Goal: Transaction & Acquisition: Purchase product/service

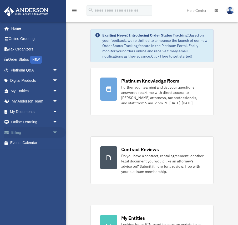
click at [43, 130] on link "Billing arrow_drop_down" at bounding box center [35, 132] width 62 height 11
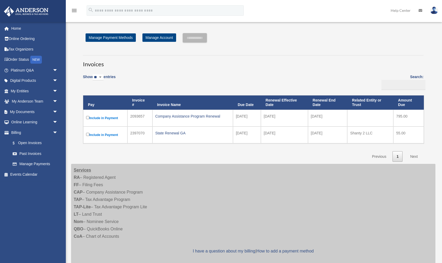
click at [95, 117] on label "Include in Payment" at bounding box center [105, 118] width 38 height 6
click at [112, 116] on label "Include in Payment" at bounding box center [105, 118] width 38 height 6
click at [199, 116] on div "Company Assistance Program Renewal" at bounding box center [192, 116] width 75 height 7
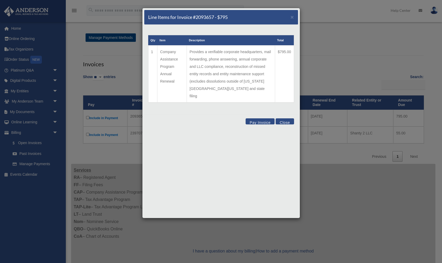
click at [238, 118] on button "Pay Invoice" at bounding box center [260, 121] width 29 height 6
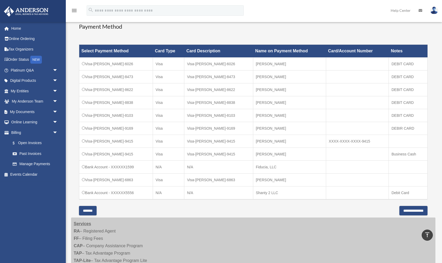
scroll to position [138, 0]
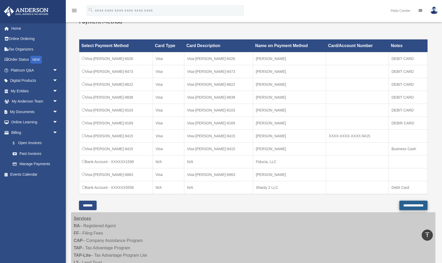
click at [238, 206] on input "**********" at bounding box center [413, 205] width 28 height 9
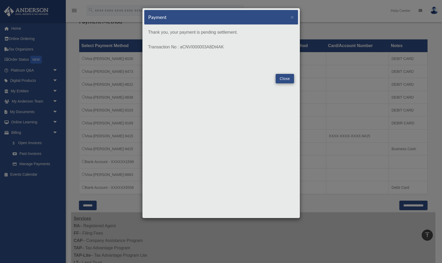
click at [238, 80] on button "Close" at bounding box center [285, 78] width 18 height 9
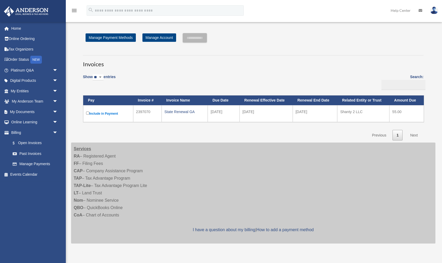
click at [432, 11] on img at bounding box center [434, 11] width 8 height 8
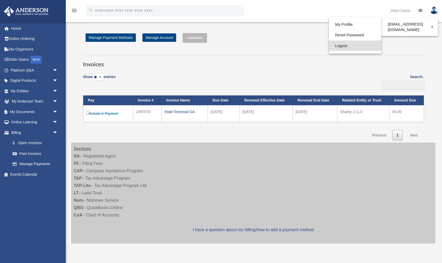
click at [357, 46] on link "Logout" at bounding box center [355, 46] width 53 height 11
